Goal: Task Accomplishment & Management: Complete application form

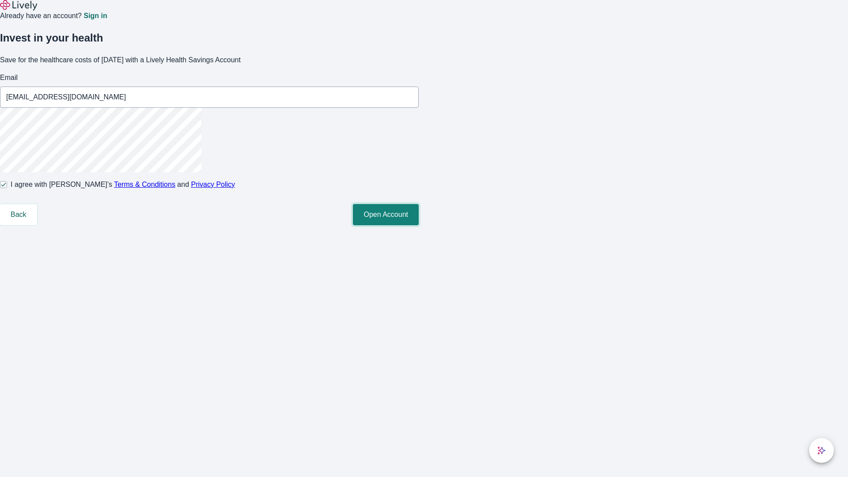
click at [419, 225] on button "Open Account" at bounding box center [386, 214] width 66 height 21
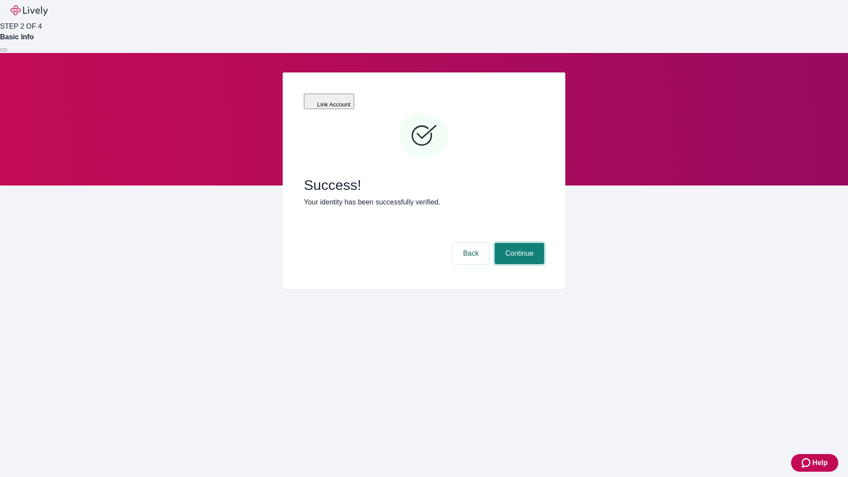
click at [518, 243] on button "Continue" at bounding box center [519, 253] width 49 height 21
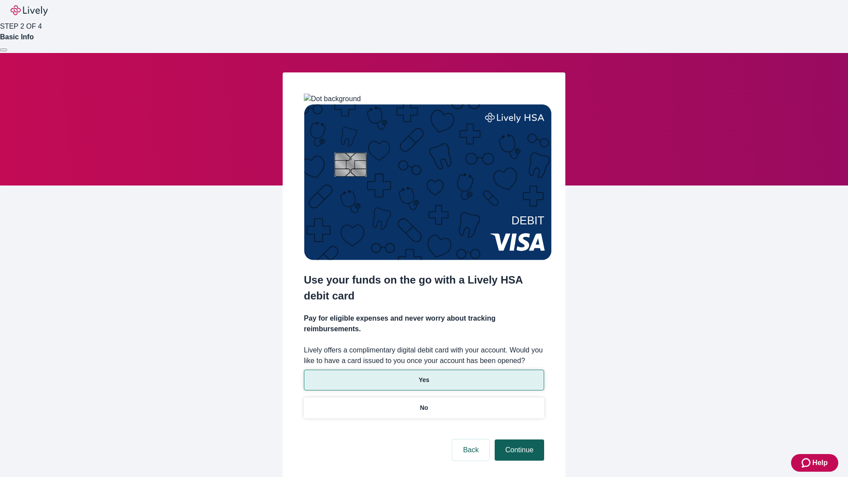
click at [424, 375] on p "Yes" at bounding box center [424, 379] width 11 height 9
click at [518, 439] on button "Continue" at bounding box center [519, 449] width 49 height 21
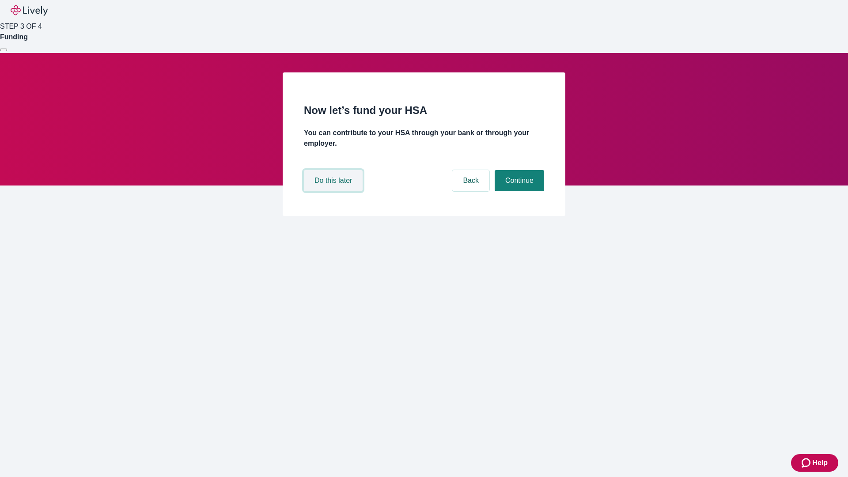
click at [334, 191] on button "Do this later" at bounding box center [333, 180] width 59 height 21
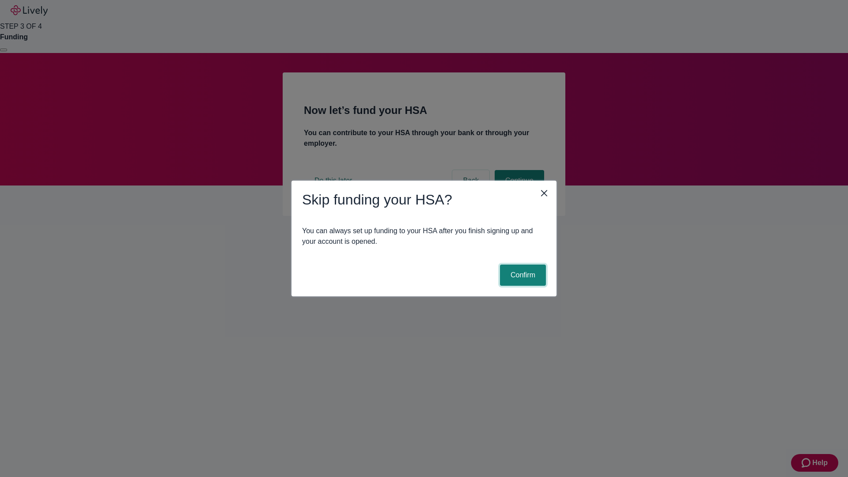
click at [522, 275] on button "Confirm" at bounding box center [523, 275] width 46 height 21
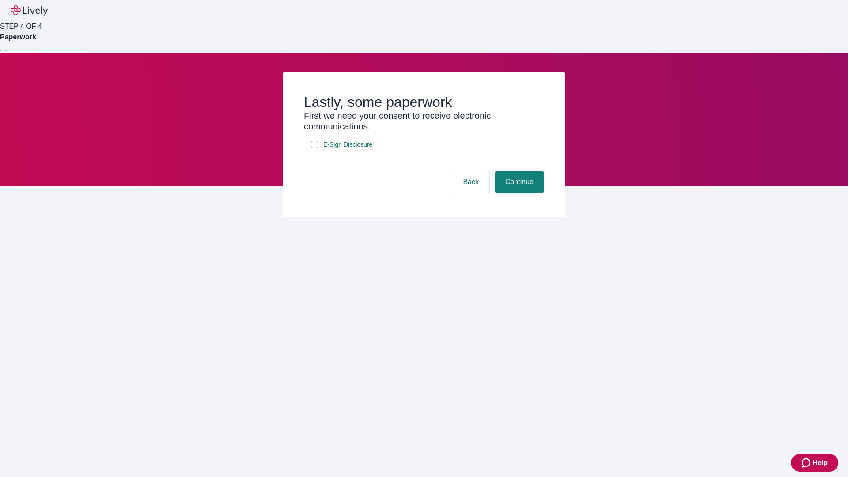
click at [314, 148] on input "E-Sign Disclosure" at bounding box center [314, 144] width 7 height 7
checkbox input "true"
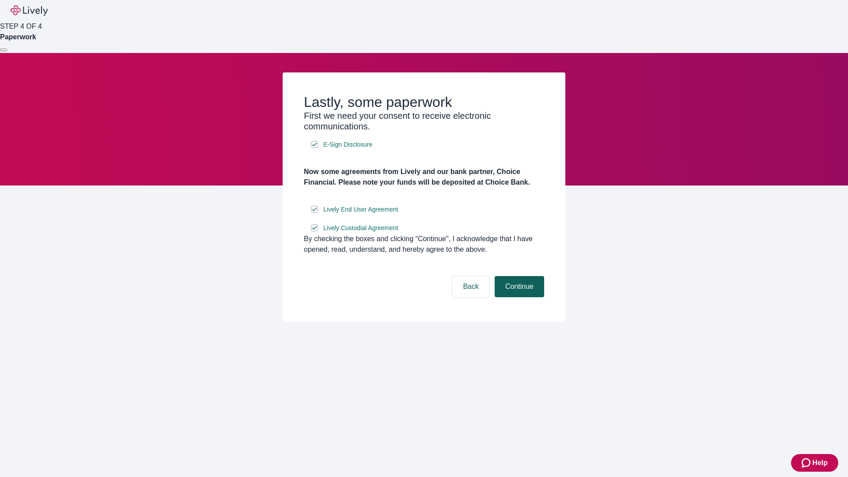
click at [518, 297] on button "Continue" at bounding box center [519, 286] width 49 height 21
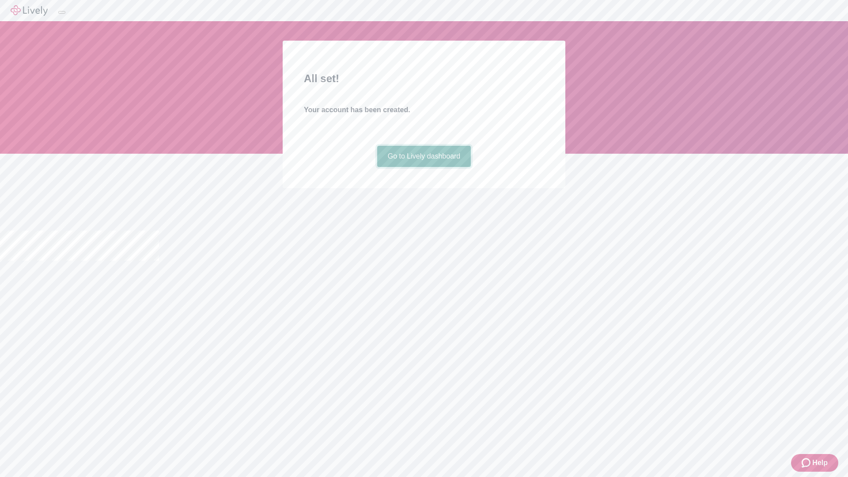
click at [424, 167] on link "Go to Lively dashboard" at bounding box center [424, 156] width 94 height 21
